Goal: Task Accomplishment & Management: Manage account settings

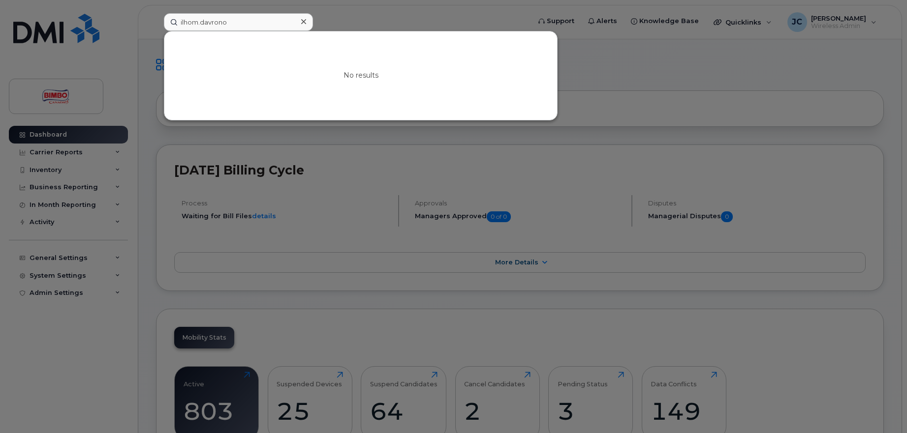
click at [199, 22] on input "ilhom.davrono" at bounding box center [238, 22] width 149 height 18
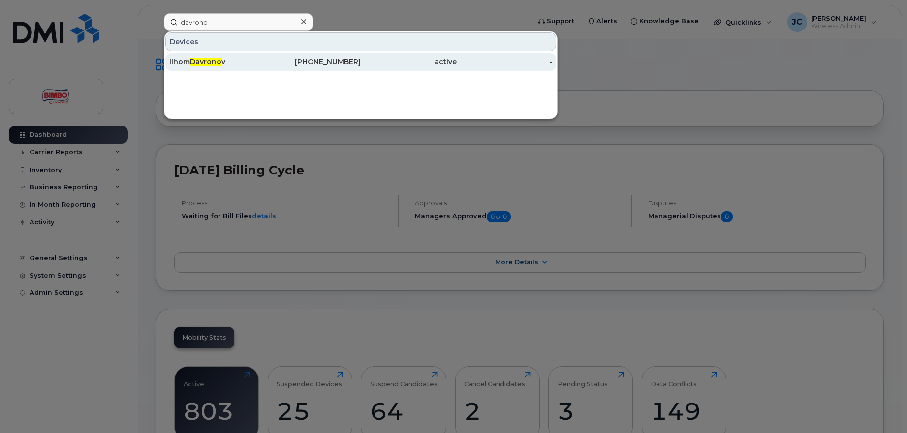
type input "davrono"
click at [200, 62] on span "Davrono" at bounding box center [205, 62] width 31 height 9
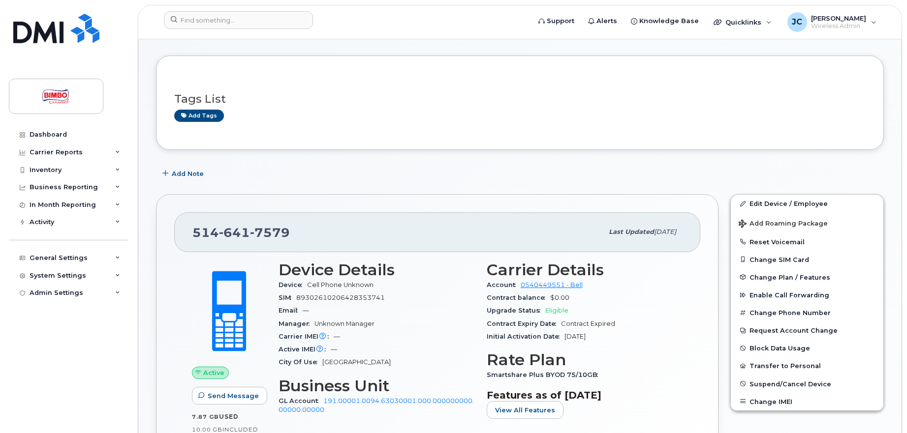
scroll to position [50, 0]
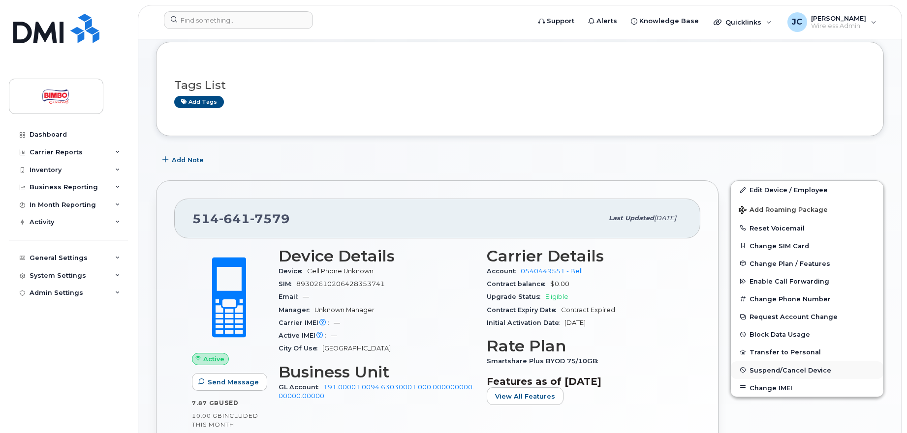
click at [772, 369] on span "Suspend/Cancel Device" at bounding box center [790, 370] width 82 height 7
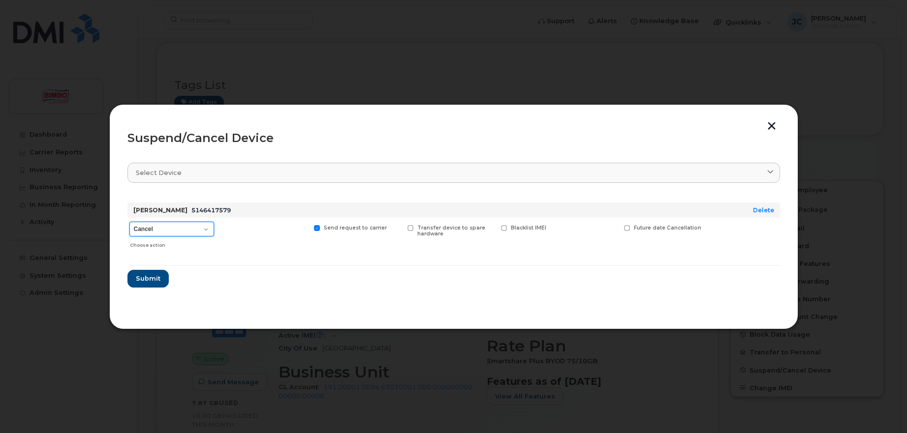
click at [129, 222] on select "Cancel Suspend - Extend Suspension Suspend - Reduced Rate Suspend - Full Rate S…" at bounding box center [171, 229] width 85 height 15
click at [253, 214] on div "[PERSON_NAME] 5146417579" at bounding box center [427, 211] width 593 height 16
click at [154, 279] on span "Submit" at bounding box center [147, 278] width 25 height 9
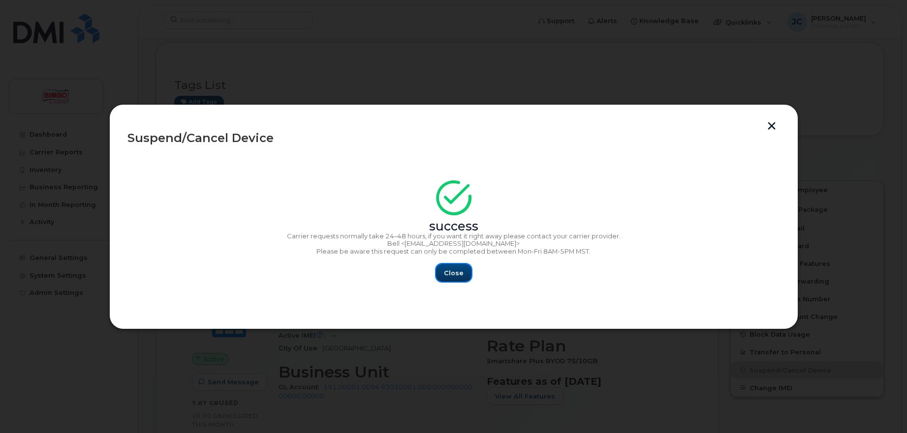
click at [452, 273] on span "Close" at bounding box center [454, 273] width 20 height 9
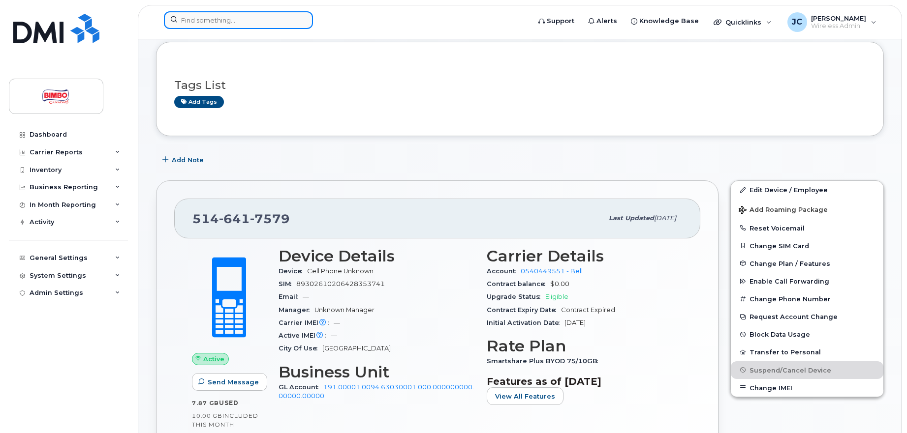
click at [223, 21] on input at bounding box center [238, 20] width 149 height 18
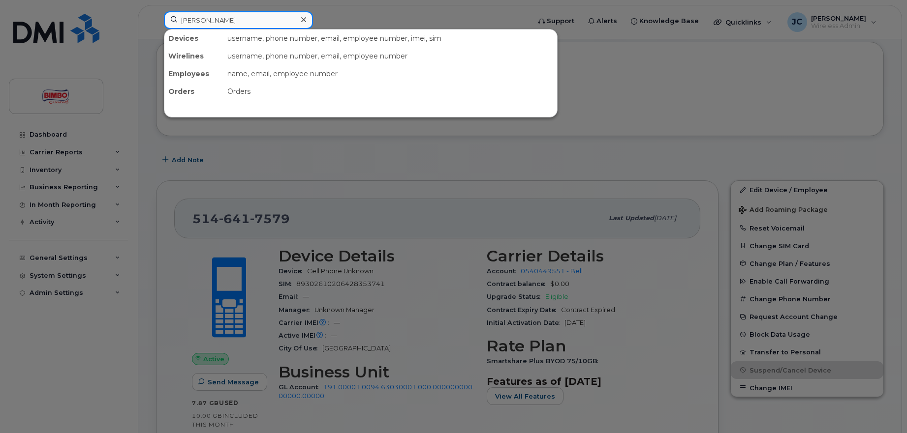
type input "[PERSON_NAME]"
